Goal: Information Seeking & Learning: Learn about a topic

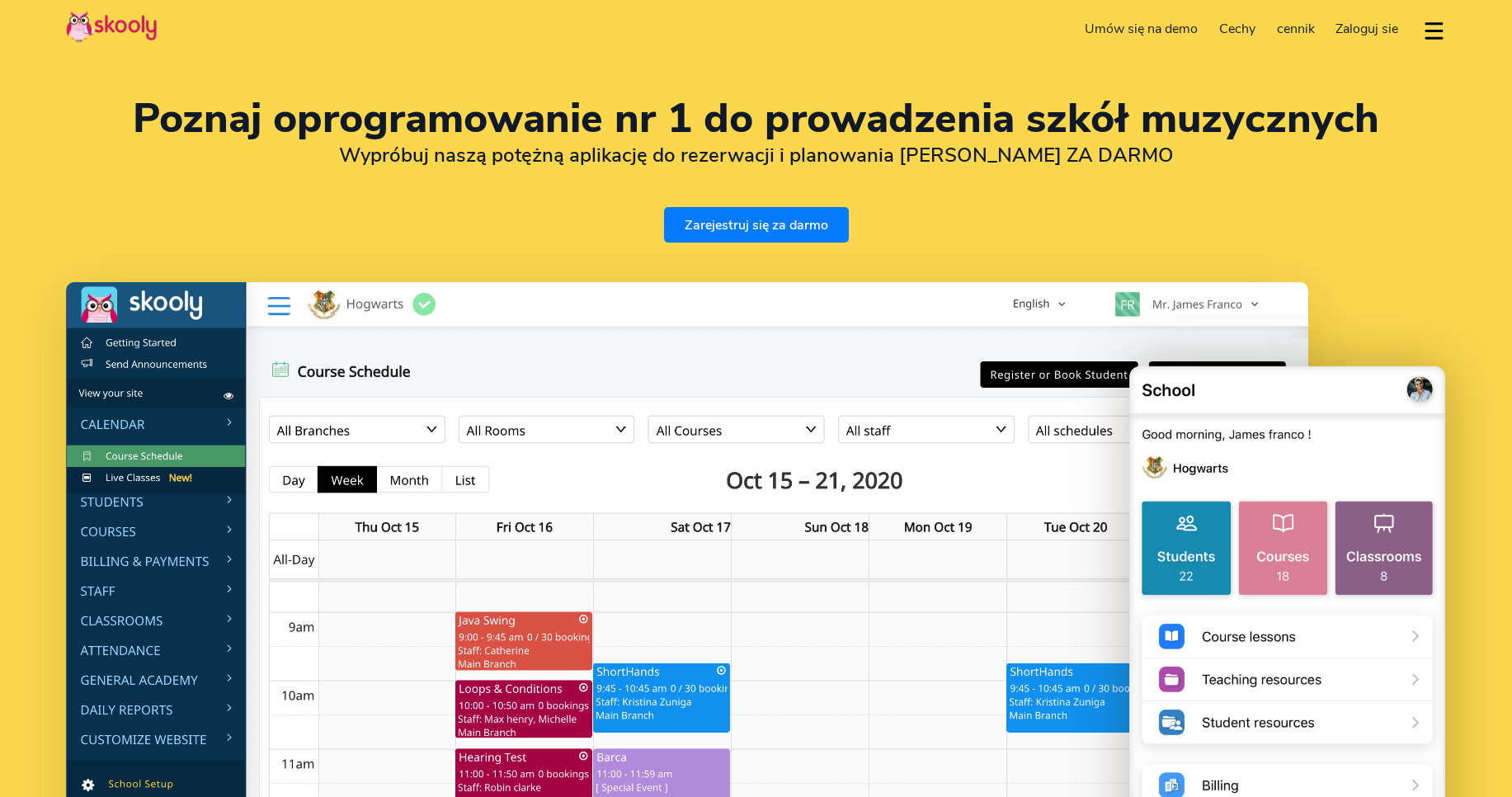
select select "pl"
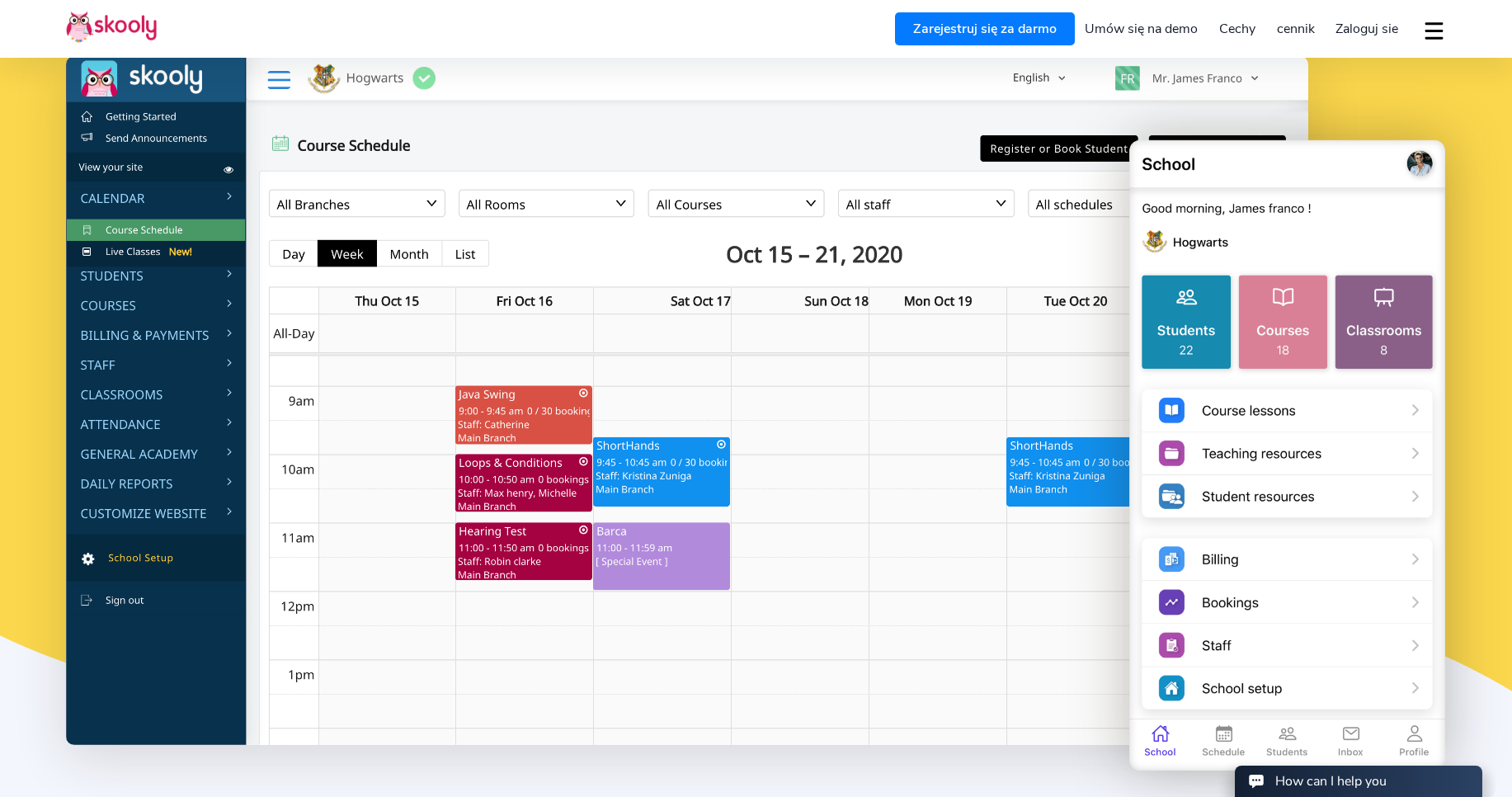
scroll to position [235, 0]
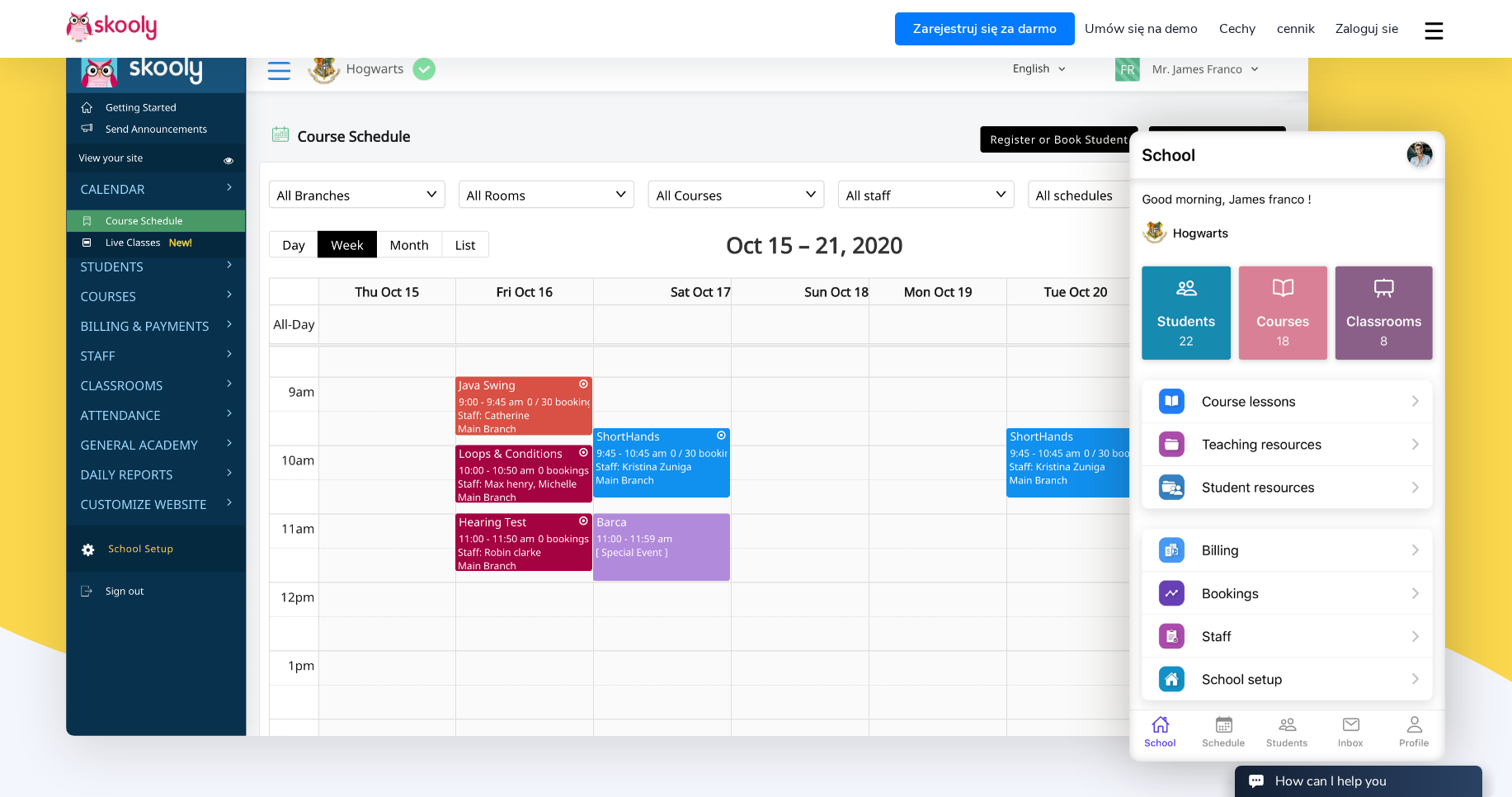
select select "48"
select select "[GEOGRAPHIC_DATA]"
select select "Europe/[GEOGRAPHIC_DATA]"
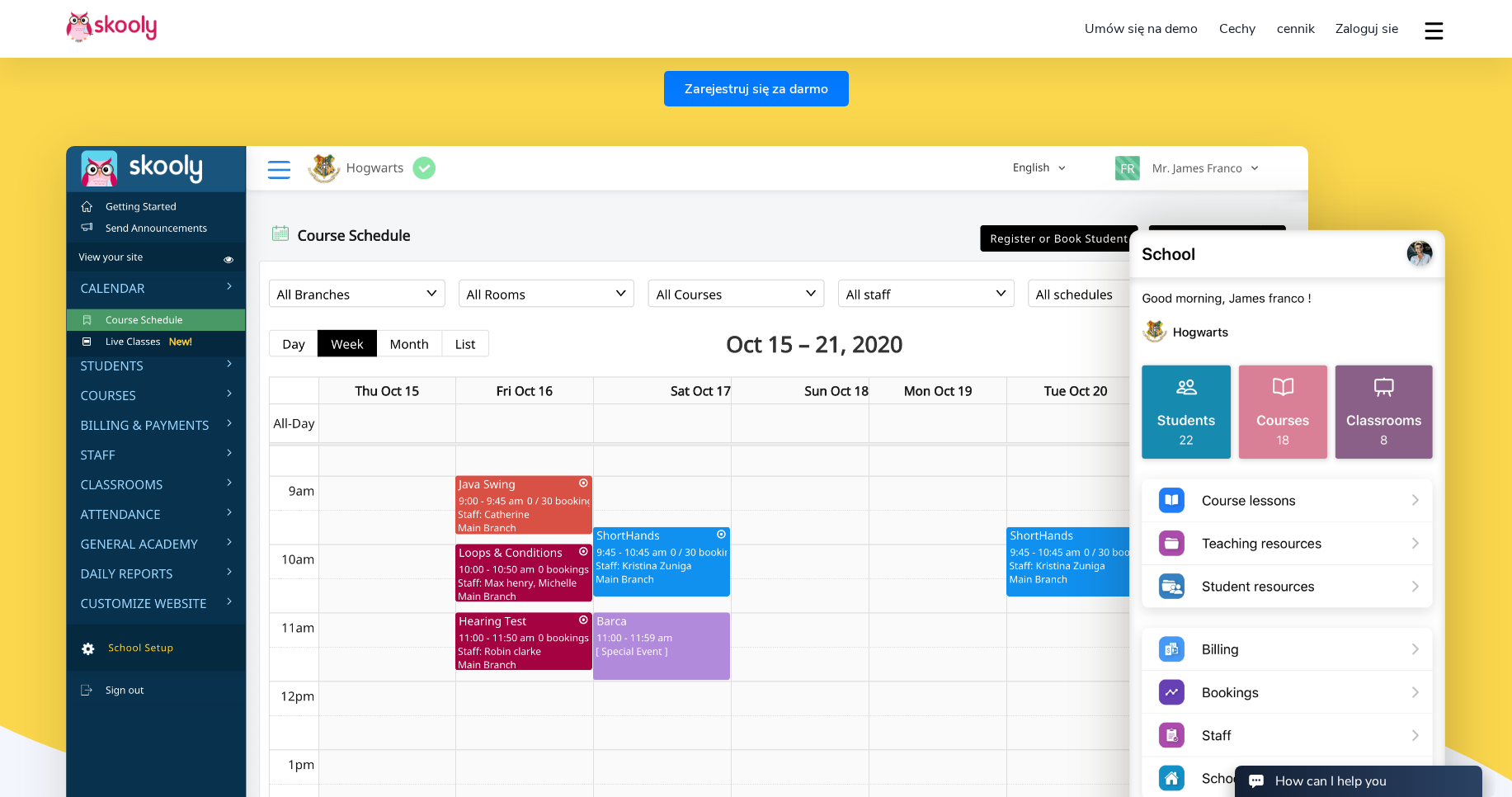
scroll to position [0, 0]
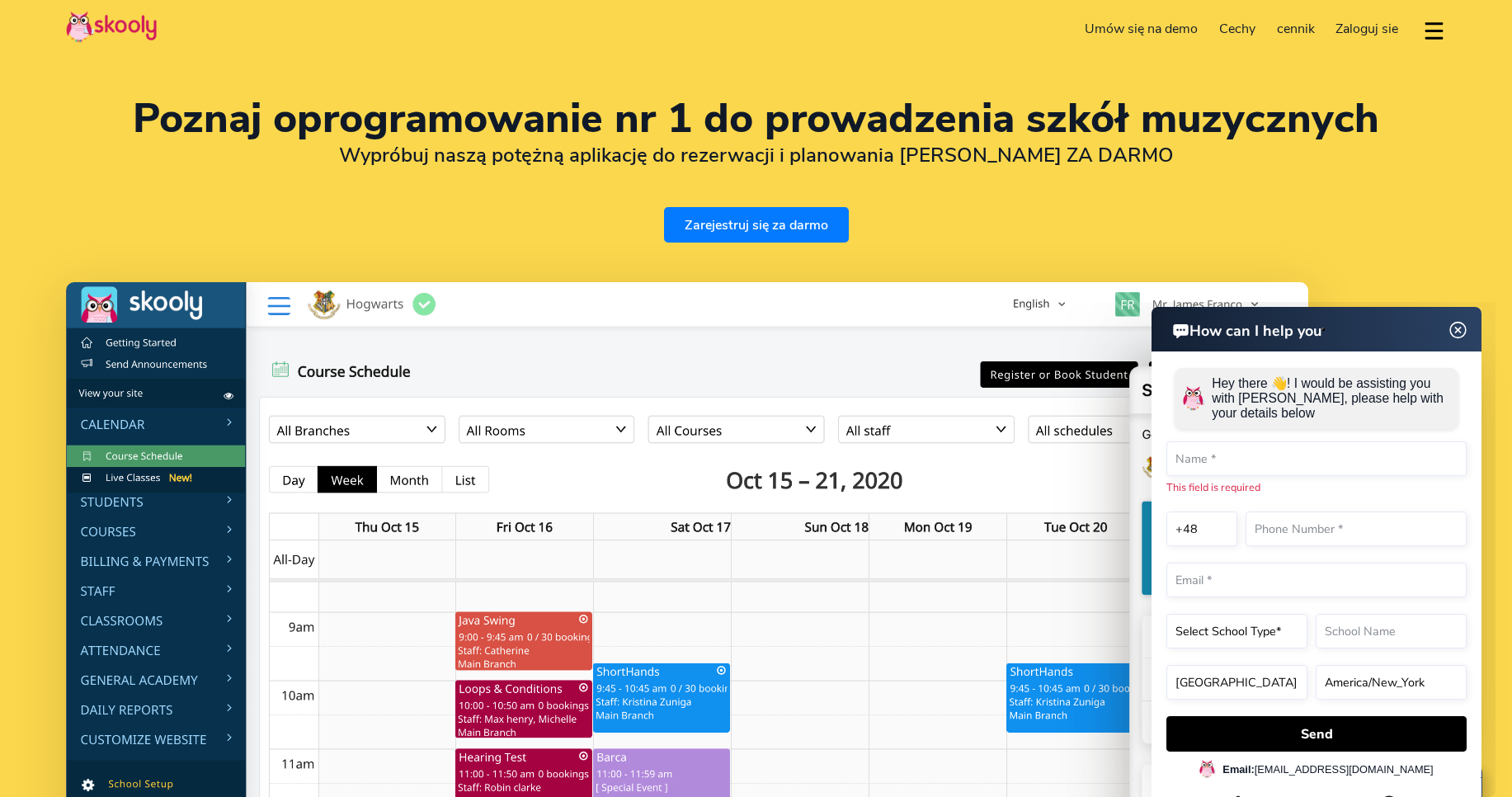
click at [1289, 25] on span "cennik" at bounding box center [1296, 29] width 38 height 18
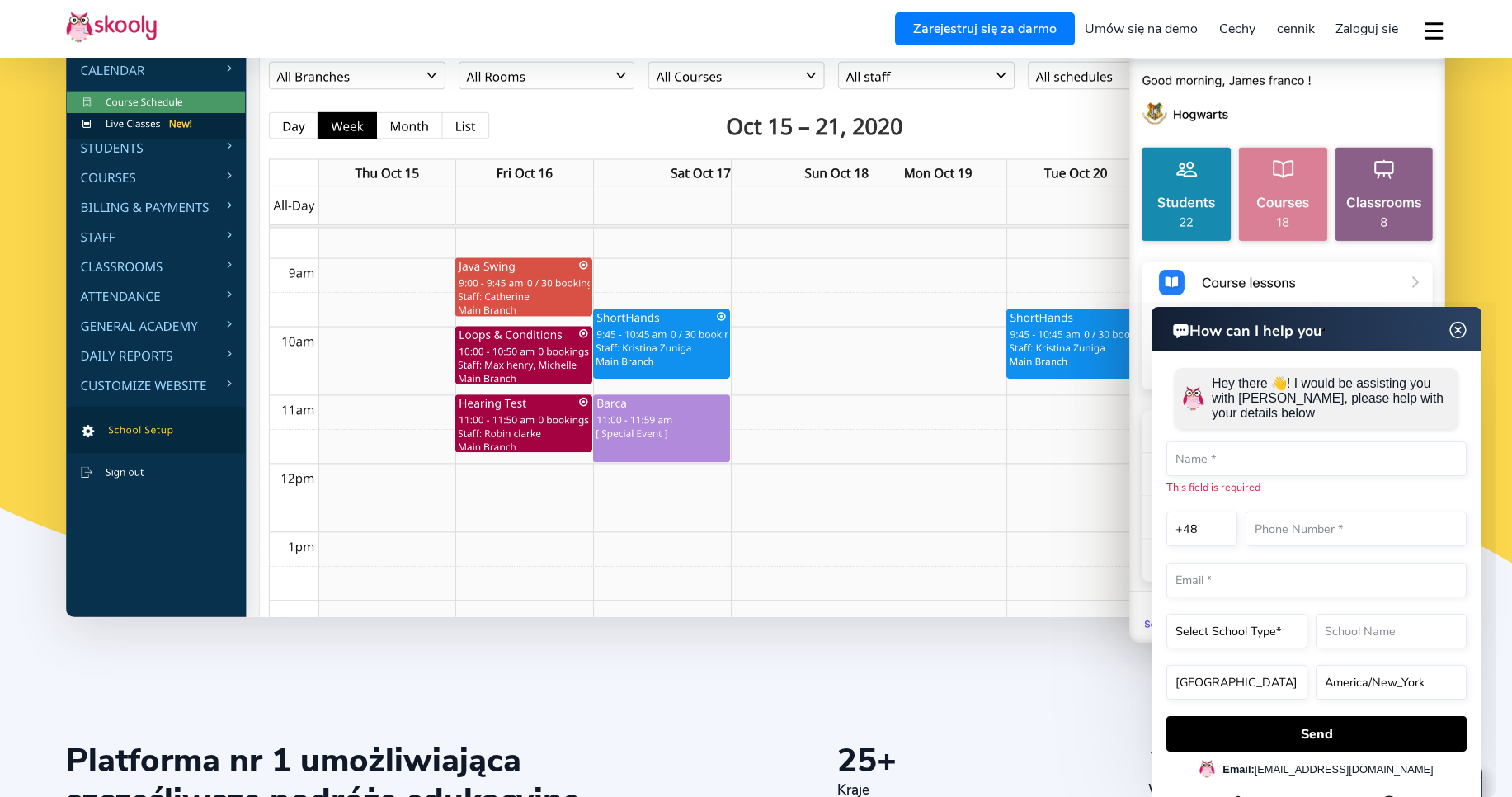
scroll to position [357, 0]
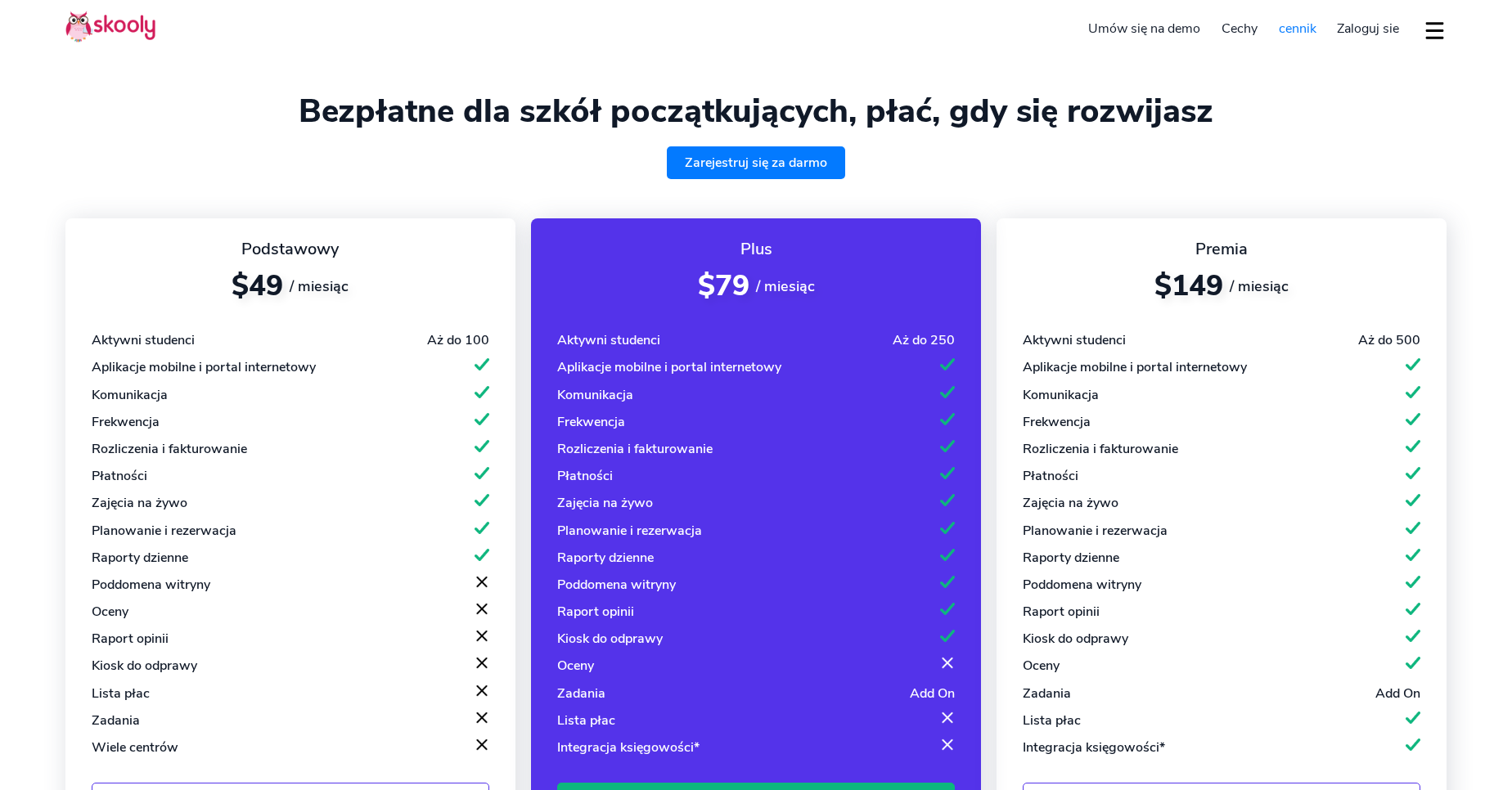
select select "pl"
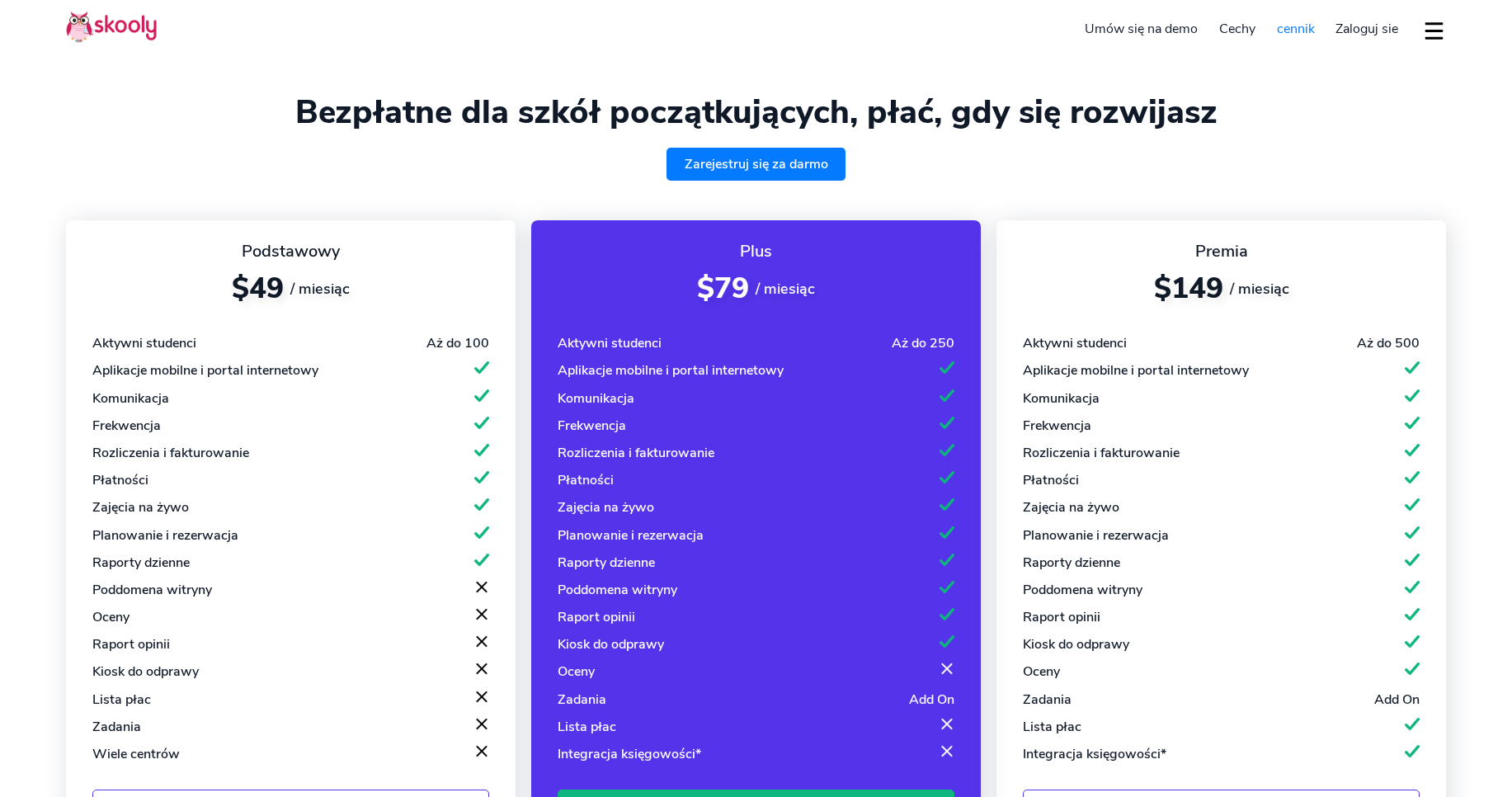
select select "pl"
select select "48"
select select "[GEOGRAPHIC_DATA]"
select select "Europe/[GEOGRAPHIC_DATA]"
